Goal: Obtain resource: Obtain resource

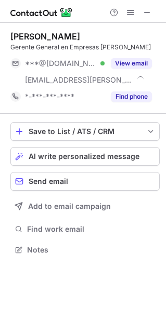
scroll to position [242, 166]
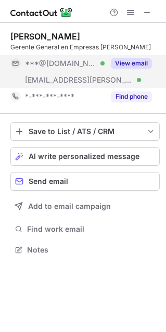
click at [136, 64] on button "View email" at bounding box center [131, 63] width 41 height 10
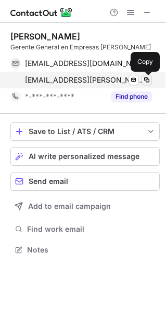
click at [146, 79] on span at bounding box center [147, 80] width 8 height 8
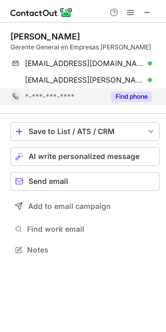
click at [143, 99] on button "Find phone" at bounding box center [131, 97] width 41 height 10
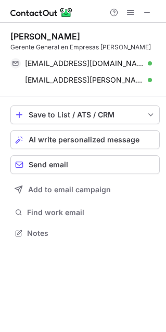
scroll to position [5, 5]
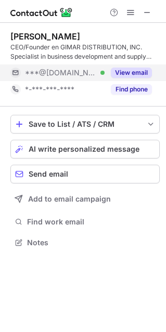
scroll to position [235, 166]
click at [132, 72] on button "View email" at bounding box center [131, 73] width 41 height 10
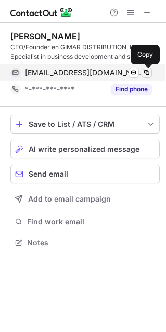
click at [149, 75] on span at bounding box center [147, 73] width 8 height 8
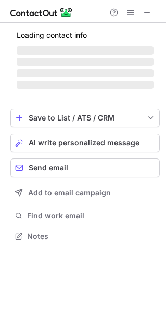
scroll to position [5, 5]
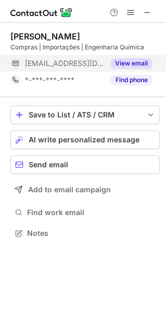
click at [137, 65] on button "View email" at bounding box center [131, 63] width 41 height 10
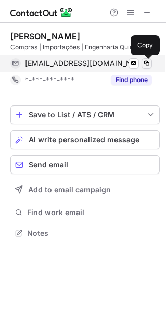
click at [150, 64] on span at bounding box center [147, 63] width 8 height 8
